Goal: Find specific page/section: Find specific page/section

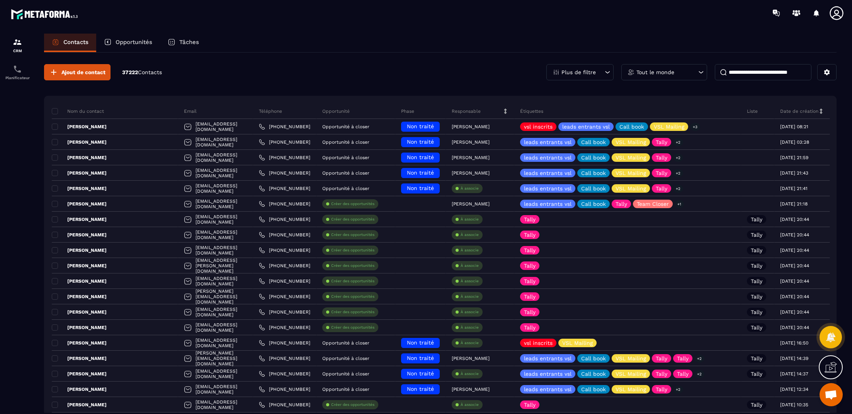
click at [138, 28] on section "CRM Planificateur Contacts Opportunités Tâches Ajout de contact 37222 Contacts …" at bounding box center [426, 231] width 852 height 410
click at [138, 40] on p "Opportunités" at bounding box center [134, 42] width 37 height 7
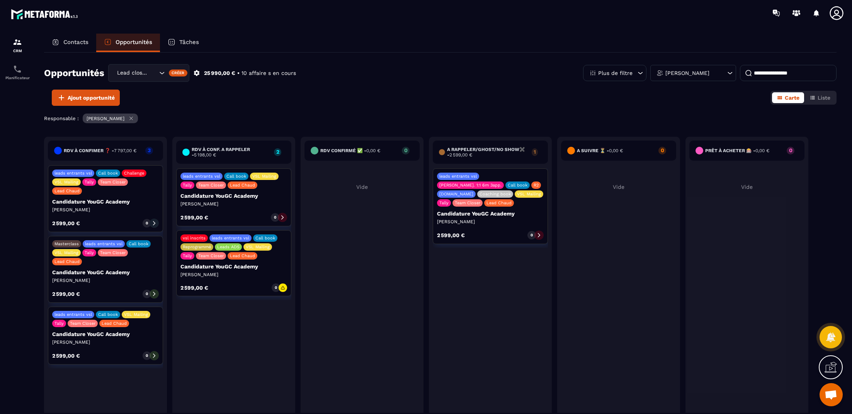
click at [769, 75] on input at bounding box center [788, 73] width 97 height 16
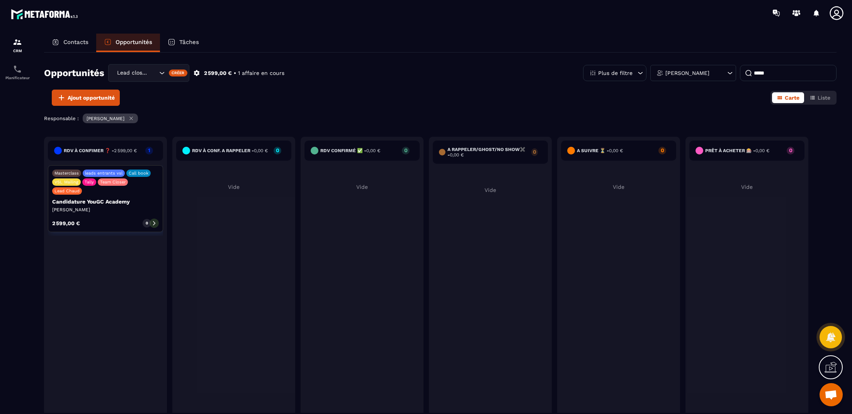
type input "*****"
click at [133, 204] on div "Masterclass leads entrants vsl Call book VSL Mailing Tally Team Closer Lead Cha…" at bounding box center [105, 198] width 115 height 67
click at [153, 221] on icon at bounding box center [154, 223] width 5 height 5
click at [123, 219] on div "2 599,00 € 0" at bounding box center [105, 223] width 107 height 9
click at [95, 199] on p "Candidature YouGC Academy" at bounding box center [105, 202] width 107 height 6
